Goal: Task Accomplishment & Management: Manage account settings

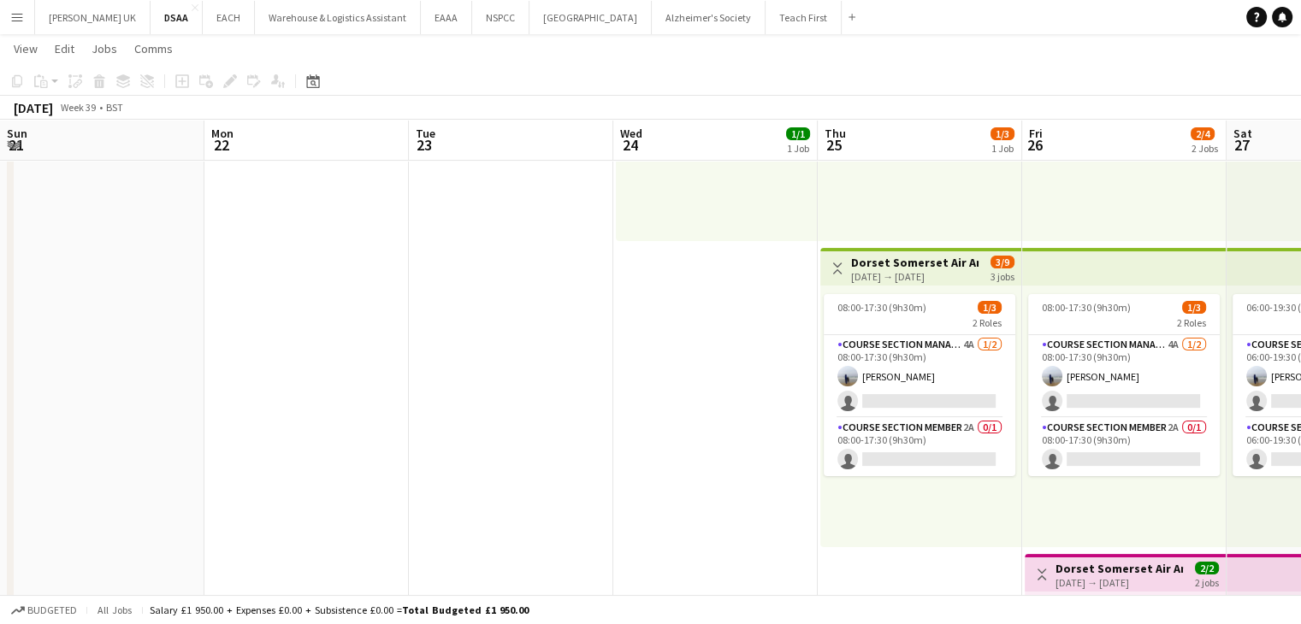
scroll to position [0, 588]
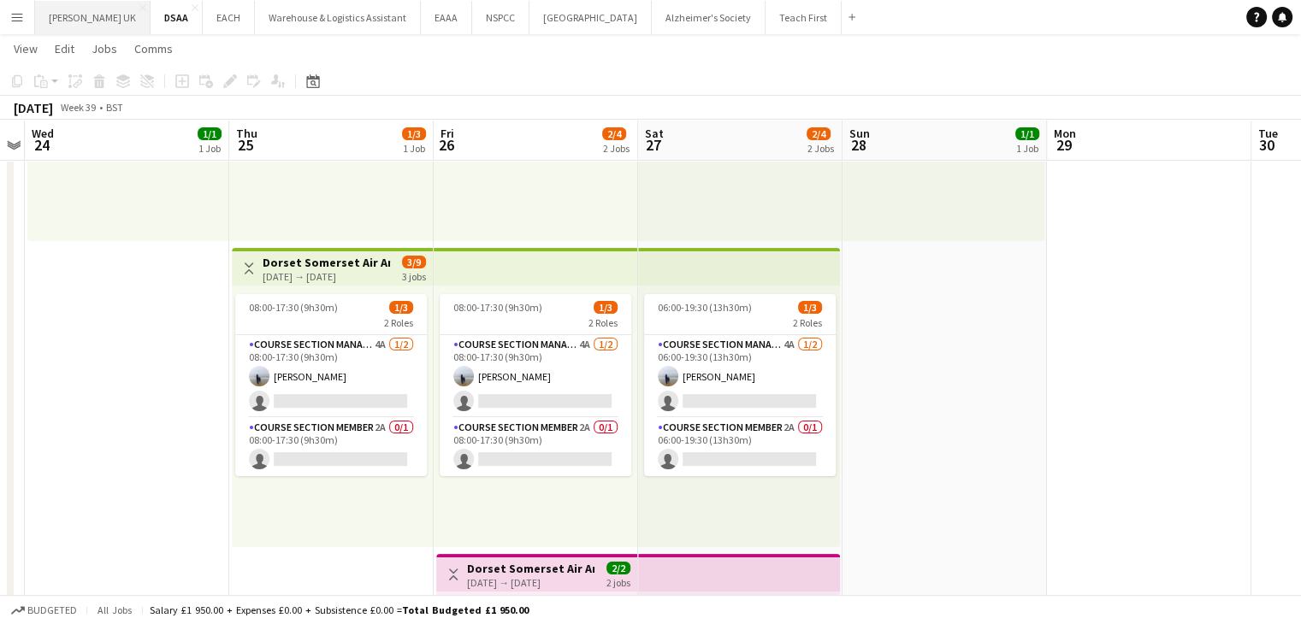
click at [83, 21] on button "[PERSON_NAME] UK Close" at bounding box center [92, 17] width 115 height 33
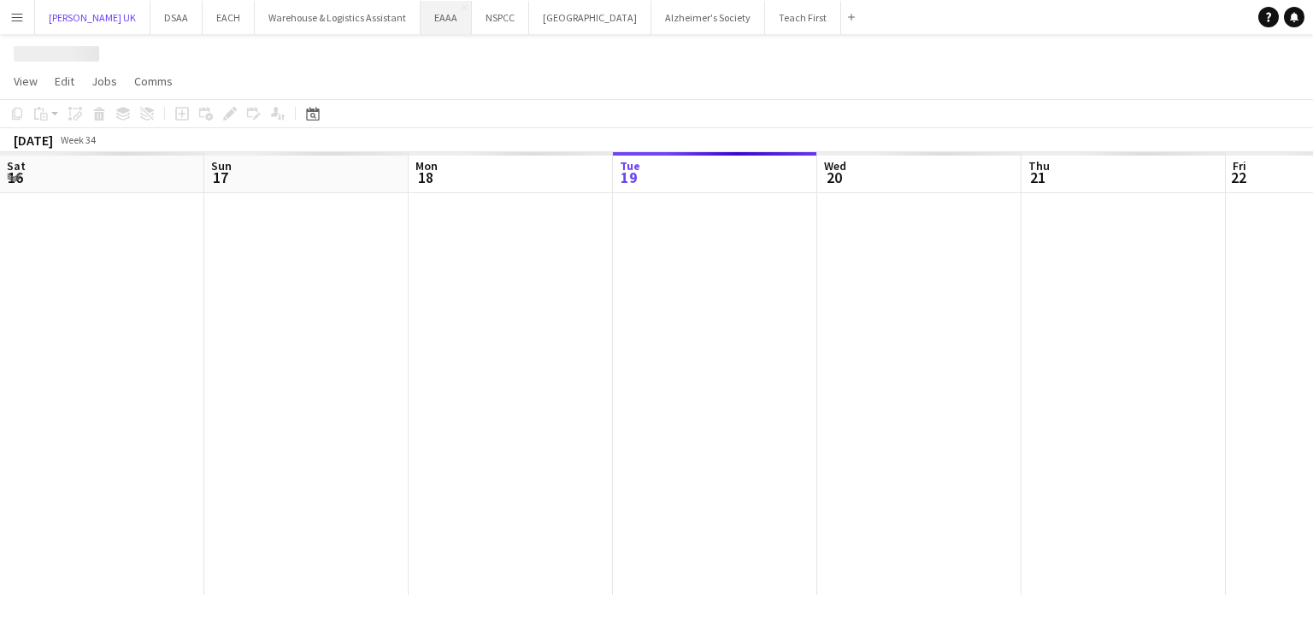
scroll to position [0, 409]
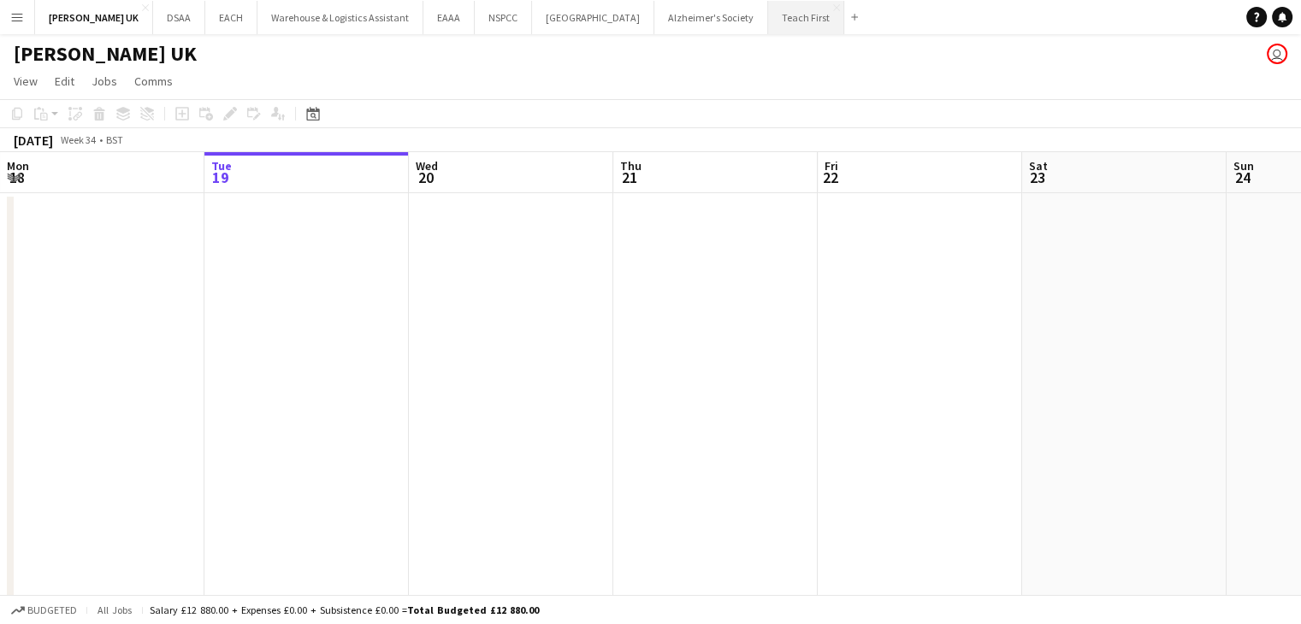
click at [802, 19] on button "Teach First Close" at bounding box center [806, 17] width 76 height 33
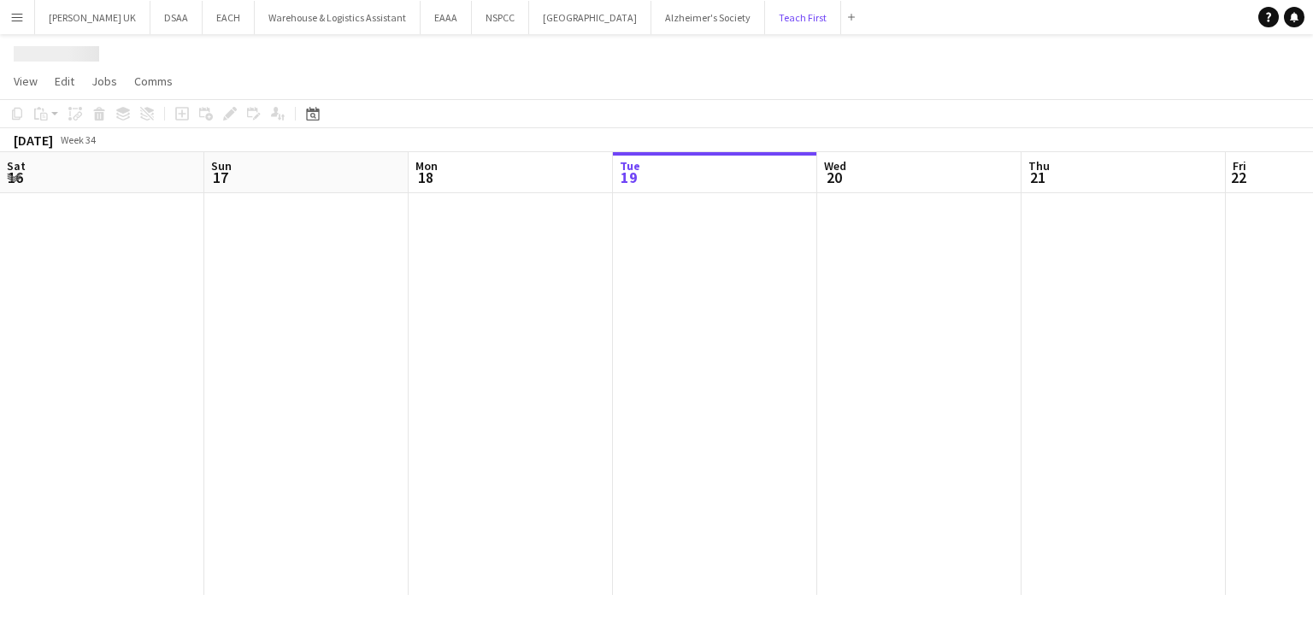
scroll to position [0, 409]
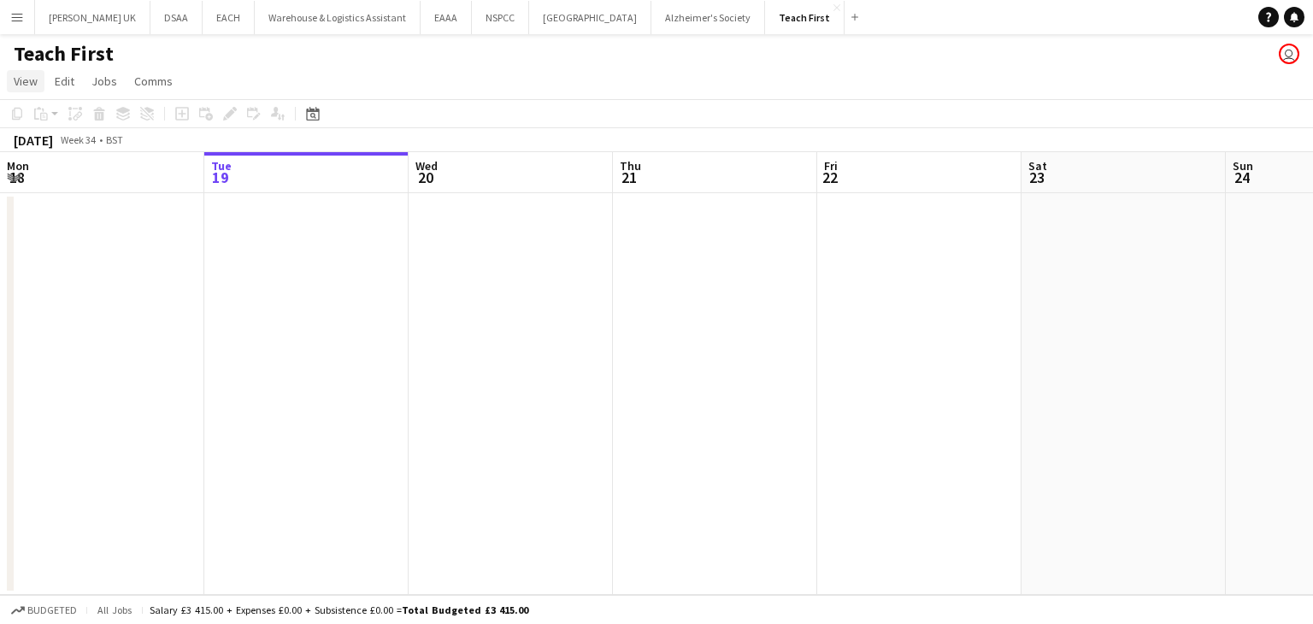
click at [26, 78] on span "View" at bounding box center [26, 81] width 24 height 15
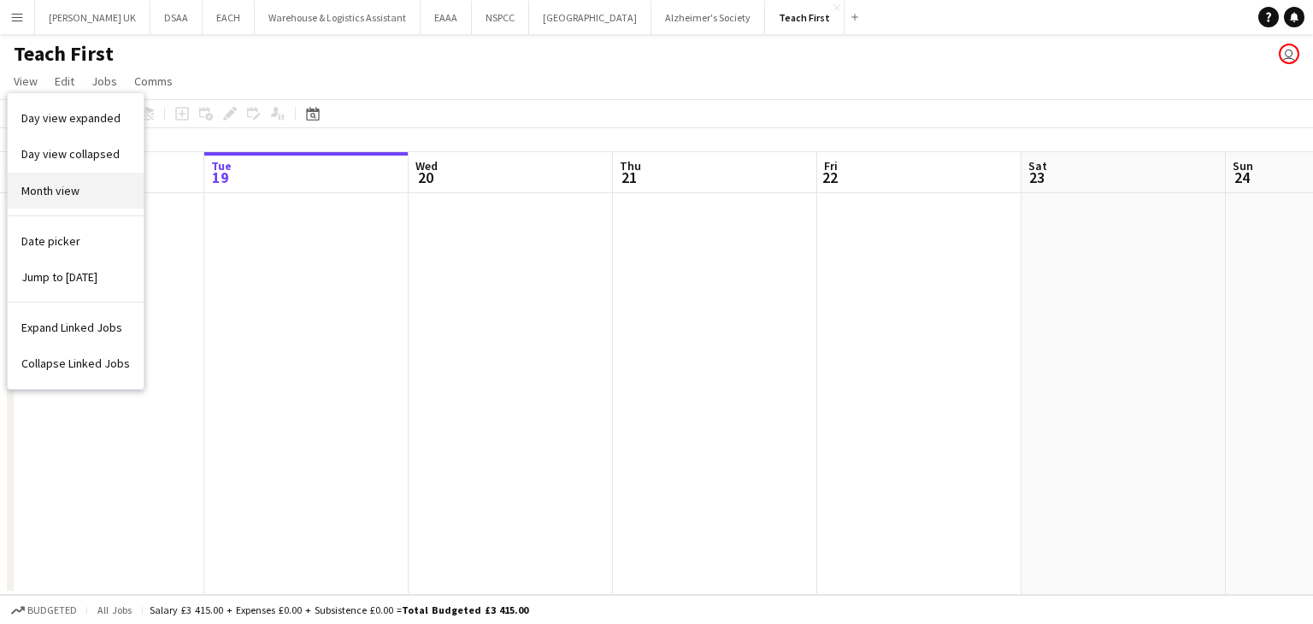
click at [38, 176] on link "Month view" at bounding box center [76, 191] width 136 height 36
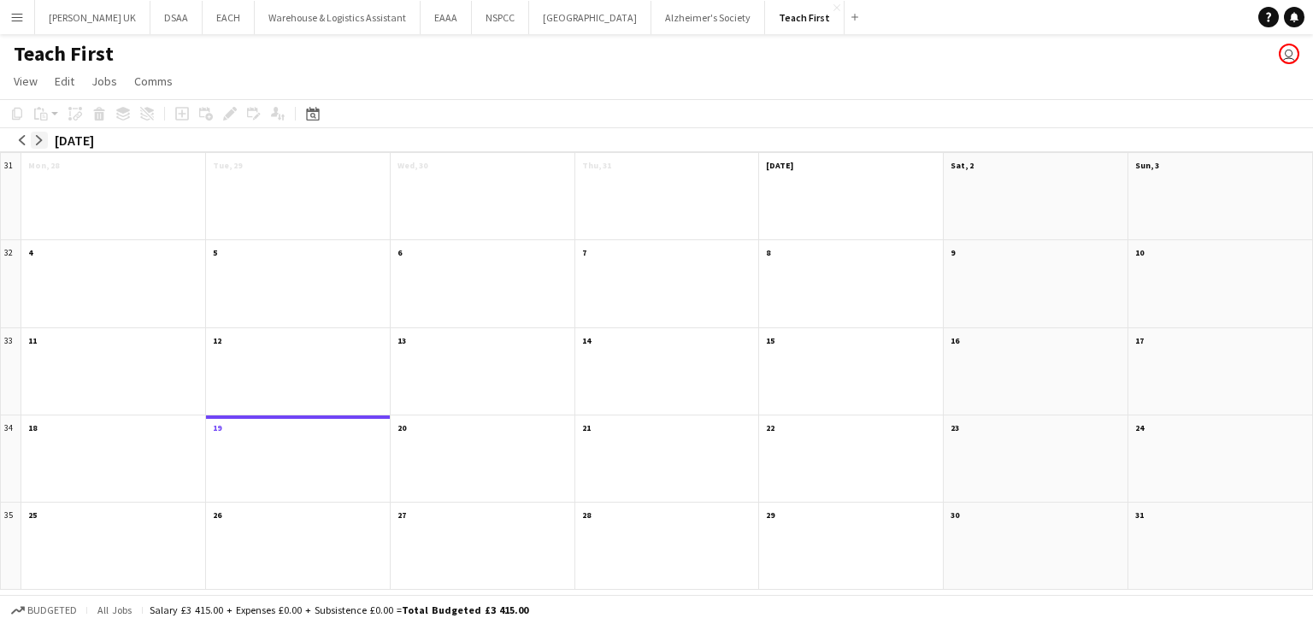
click at [41, 137] on app-icon "arrow-right" at bounding box center [39, 140] width 10 height 10
click at [484, 253] on app-month-view-date-header "10 1 Job 9/10" at bounding box center [483, 250] width 184 height 21
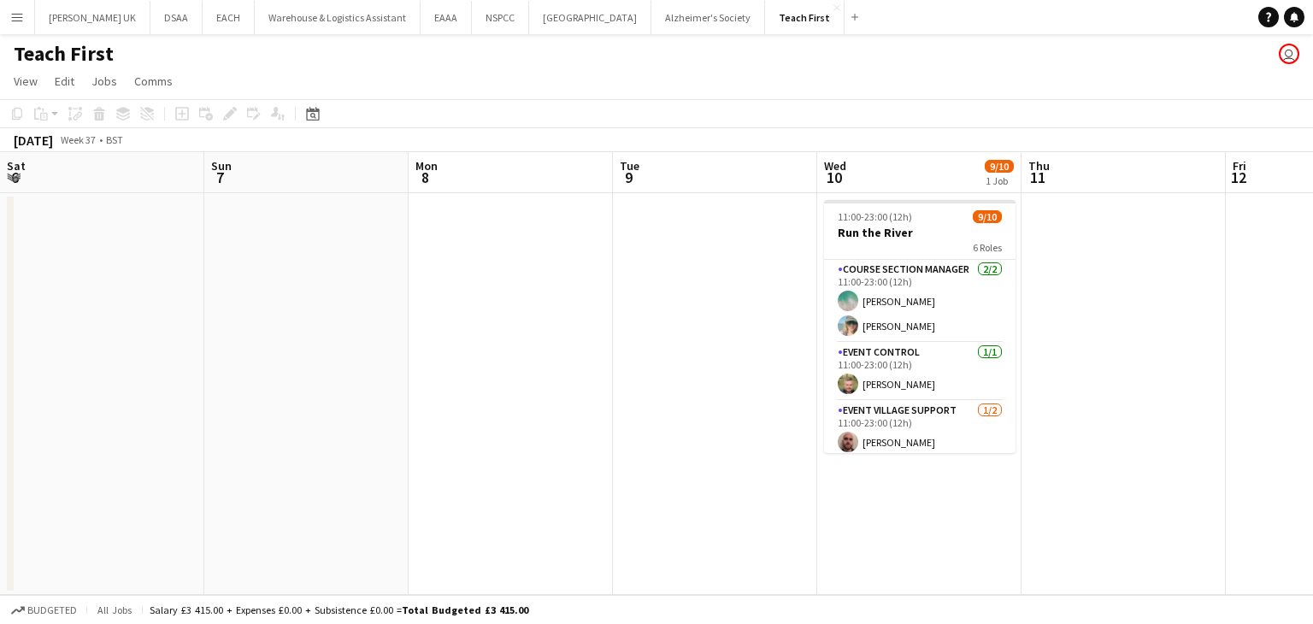
scroll to position [0, 588]
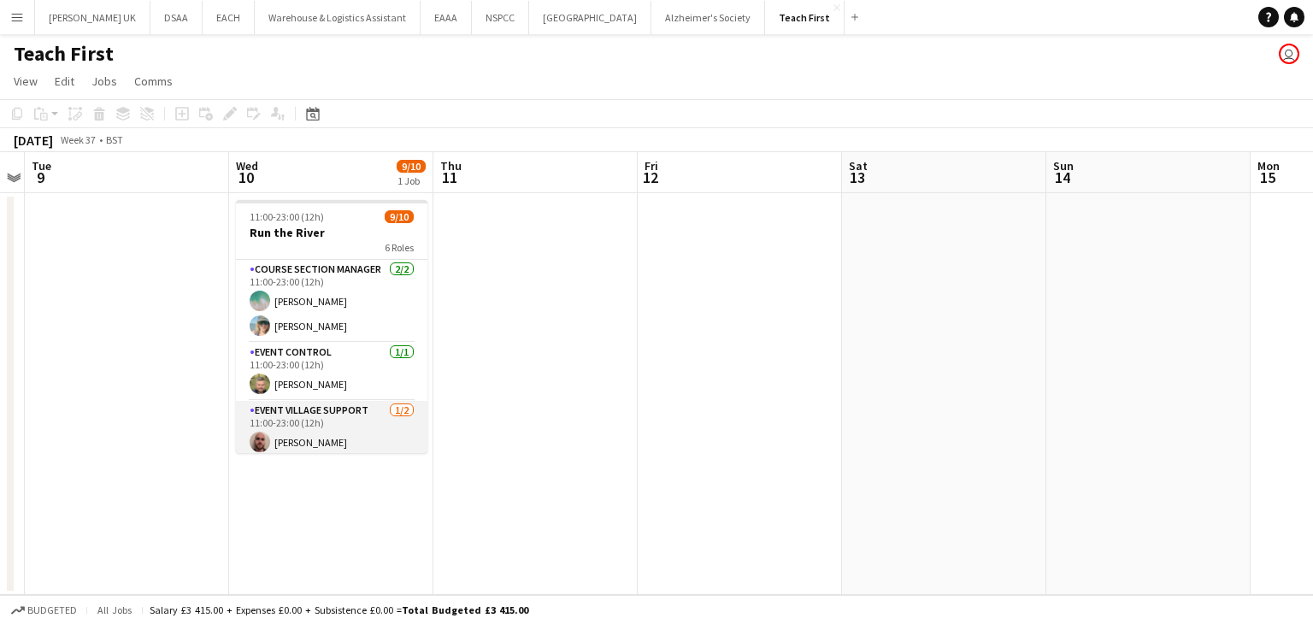
click at [342, 425] on app-card-role "Event Village Support [DATE] 11:00-23:00 (12h) [PERSON_NAME] single-neutral-act…" at bounding box center [332, 442] width 192 height 83
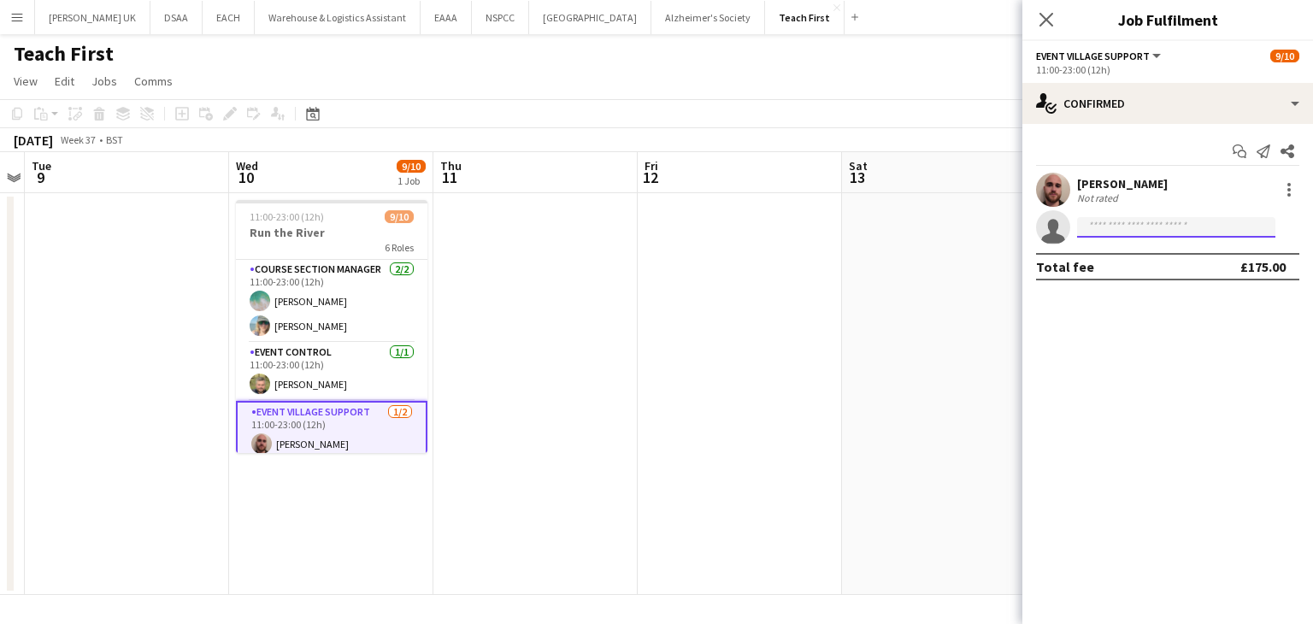
click at [1117, 224] on input at bounding box center [1176, 227] width 198 height 21
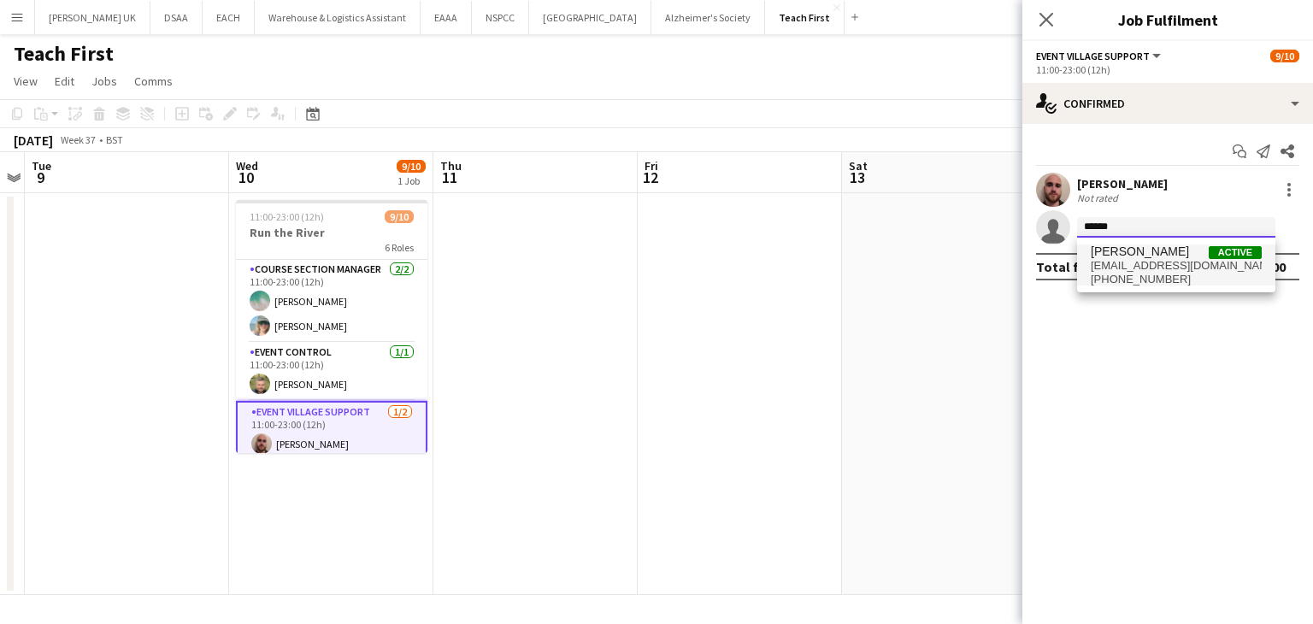
type input "******"
click at [1139, 271] on span "[EMAIL_ADDRESS][DOMAIN_NAME]" at bounding box center [1176, 266] width 171 height 14
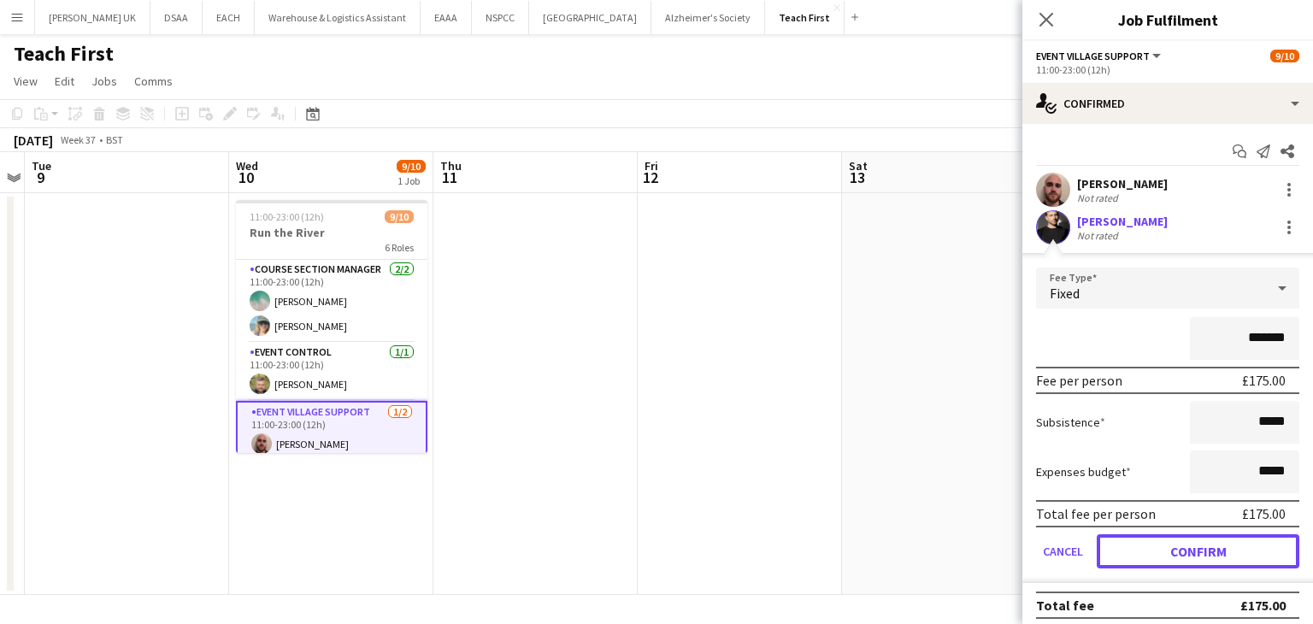
drag, startPoint x: 1180, startPoint y: 554, endPoint x: 1167, endPoint y: 534, distance: 23.5
click at [1180, 554] on button "Confirm" at bounding box center [1198, 551] width 203 height 34
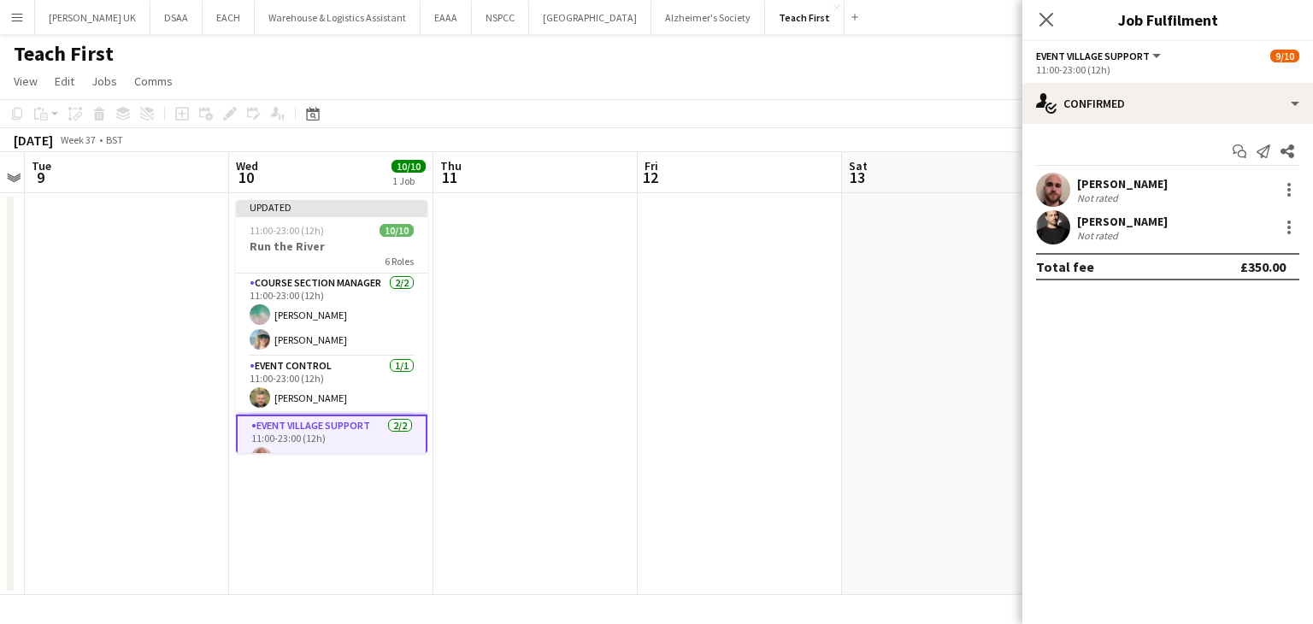
click at [892, 334] on app-date-cell at bounding box center [944, 394] width 204 height 402
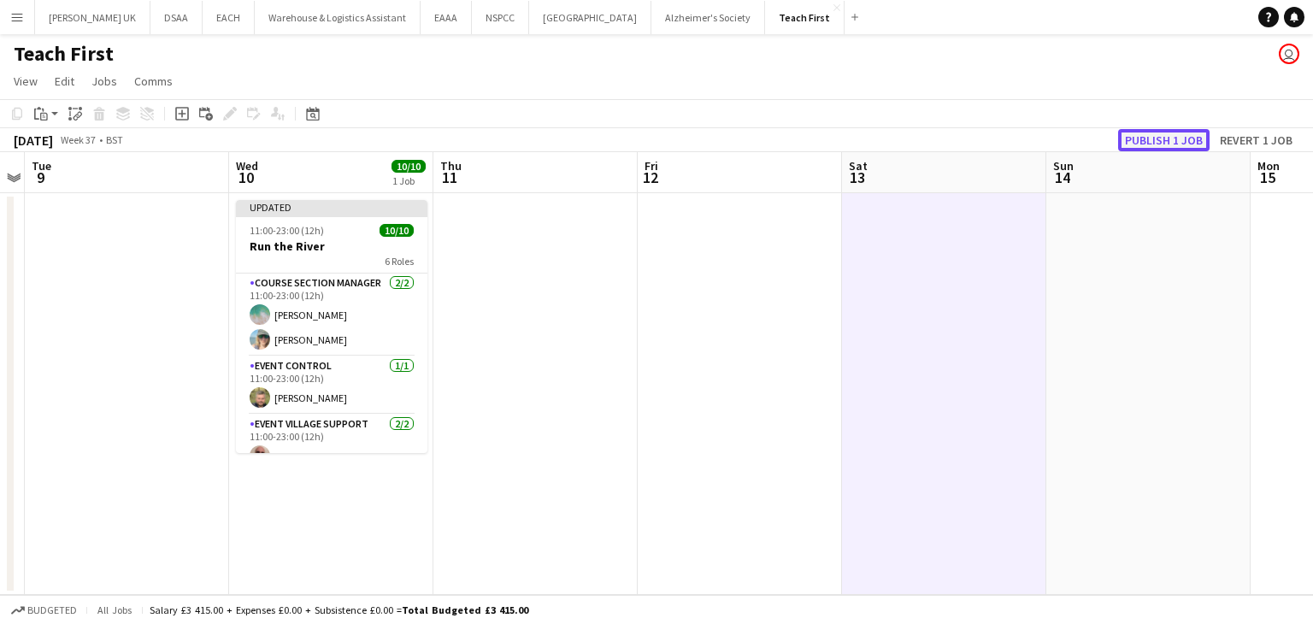
click at [1179, 141] on button "Publish 1 job" at bounding box center [1164, 140] width 91 height 22
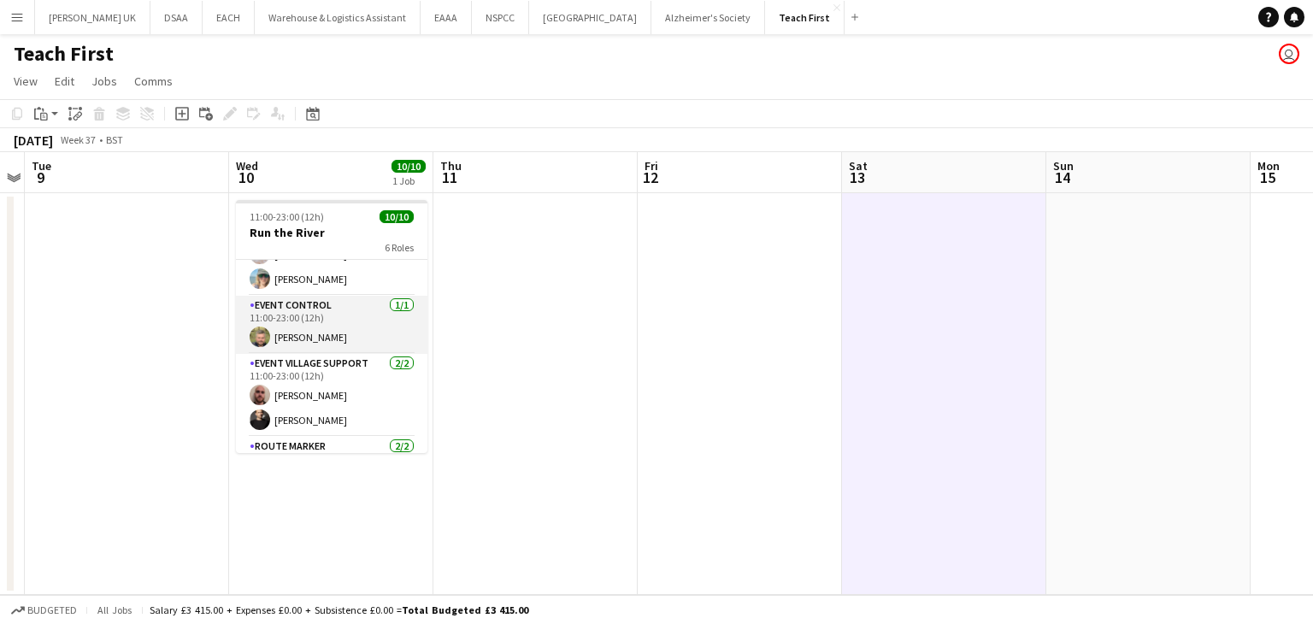
scroll to position [86, 0]
